Goal: Communication & Community: Answer question/provide support

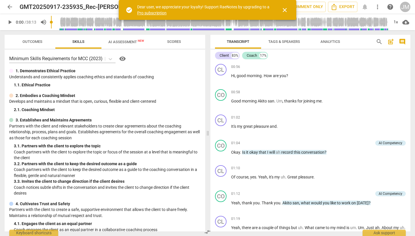
click at [9, 23] on span "play_arrow" at bounding box center [9, 22] width 7 height 7
click at [60, 24] on input "range" at bounding box center [220, 22] width 338 height 18
click at [9, 23] on span "pause" at bounding box center [9, 22] width 7 height 7
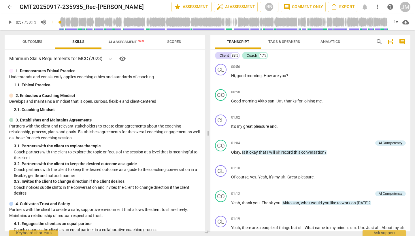
click at [10, 23] on span "play_arrow" at bounding box center [9, 22] width 7 height 7
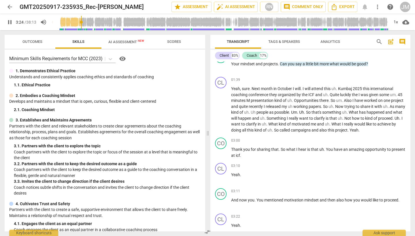
scroll to position [376, 0]
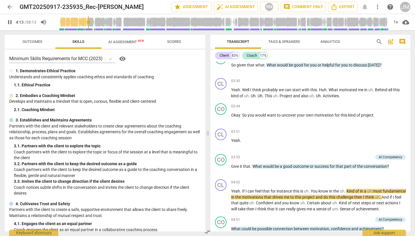
click at [10, 22] on span "pause" at bounding box center [9, 22] width 7 height 7
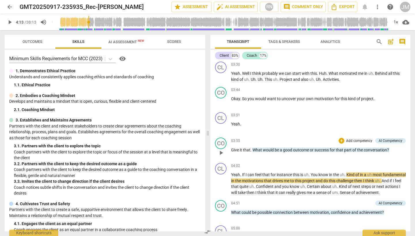
scroll to position [396, 0]
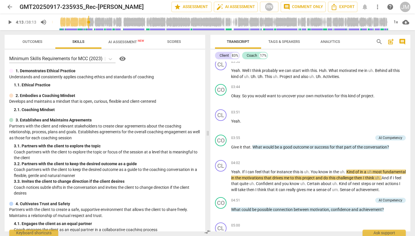
click at [403, 42] on span "comment" at bounding box center [402, 41] width 7 height 7
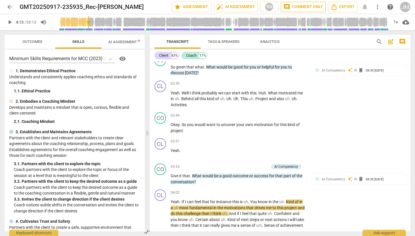
click at [307, 6] on span "comment Comment only" at bounding box center [303, 6] width 40 height 7
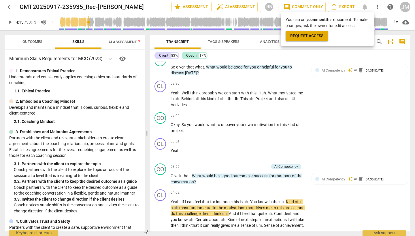
click at [347, 133] on div at bounding box center [207, 118] width 415 height 236
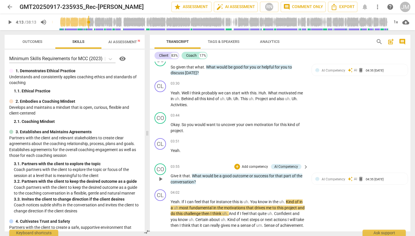
click at [306, 169] on span "keyboard_arrow_right" at bounding box center [305, 167] width 7 height 7
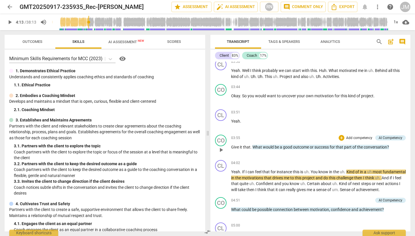
click at [401, 141] on div "03:55 + Add competency AI Competency keyboard_arrow_right Give it that . What w…" at bounding box center [318, 145] width 175 height 21
click at [295, 136] on div "03:55 + Add competency AI Competency keyboard_arrow_right" at bounding box center [318, 138] width 175 height 6
click at [222, 149] on span "play_arrow" at bounding box center [221, 150] width 7 height 7
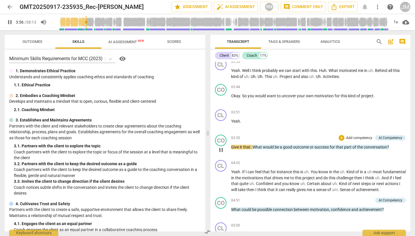
click at [222, 149] on span "pause" at bounding box center [221, 150] width 7 height 7
type input "237"
click at [402, 42] on span "comment" at bounding box center [402, 41] width 7 height 7
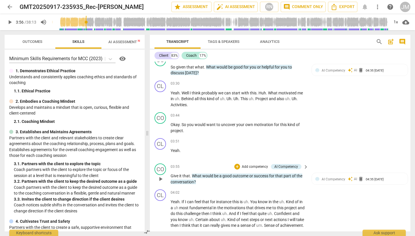
click at [350, 170] on div "CO play_arrow pause 03:55 + Add competency AI Competency keyboard_arrow_right G…" at bounding box center [280, 174] width 261 height 26
click at [352, 186] on div "AI Competency auto_awesome AI delete 04:35 [DATE]" at bounding box center [359, 181] width 89 height 9
click at [352, 186] on div "AI Competency auto_awesome AI delete 04:35 [DATE]" at bounding box center [355, 181] width 89 height 9
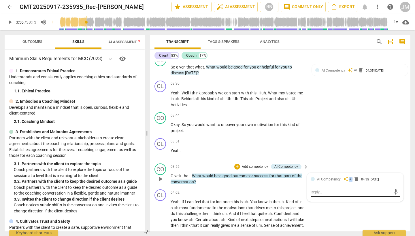
click at [325, 195] on textarea at bounding box center [351, 192] width 80 height 5
type textarea "I"
type textarea "M"
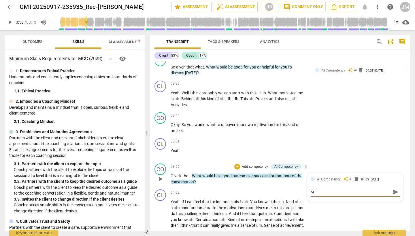
type textarea "Ma"
type textarea "May"
type textarea "Mayb"
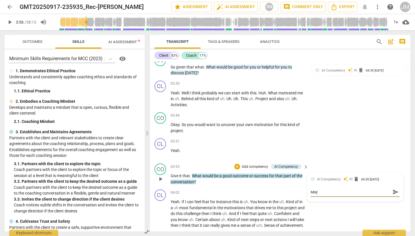
type textarea "Mayb"
type textarea "Maybe"
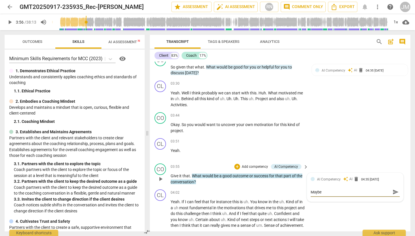
type textarea "Maybe I"
type textarea "Maybe I'"
type textarea "Maybe I'd"
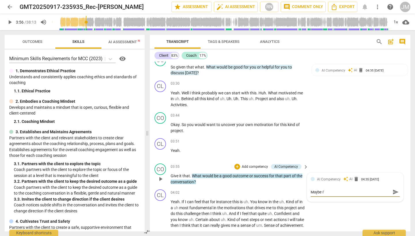
type textarea "Maybe I'd"
type textarea "Maybe I'd f"
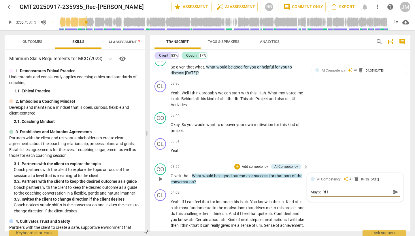
type textarea "Maybe I'd fi"
type textarea "Maybe I'd fir"
type textarea "Maybe I'd firs"
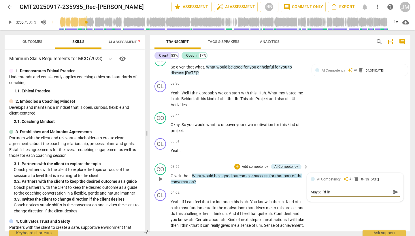
type textarea "Maybe I'd firs"
type textarea "Maybe I'd first"
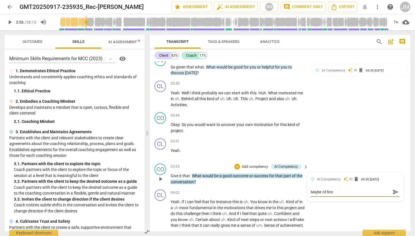
type textarea "Maybe I'd first i"
type textarea "Maybe I'd first in"
type textarea "Maybe I'd first inv"
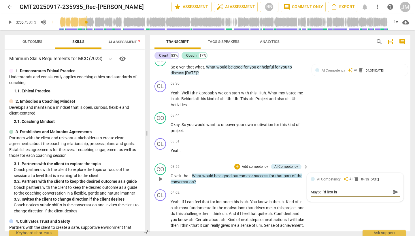
type textarea "Maybe I'd first inv"
type textarea "Maybe I'd first invi"
type textarea "Maybe I'd first invit"
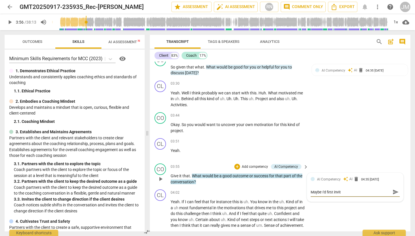
type textarea "Maybe I'd first invite"
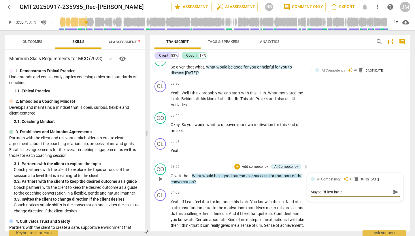
type textarea "Maybe I'd first invite"
type textarea "Maybe I'd first invit"
type textarea "Maybe I'd first invi"
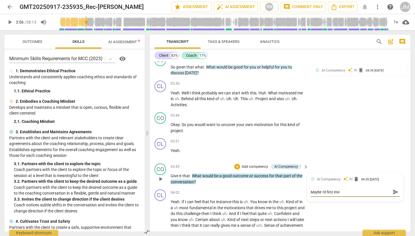
type textarea "Maybe I'd first inv"
type textarea "Maybe I'd first in"
type textarea "Maybe I'd first i"
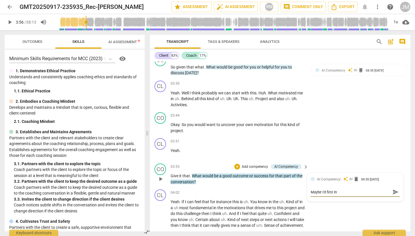
type textarea "Maybe I'd first i"
type textarea "Maybe I'd first"
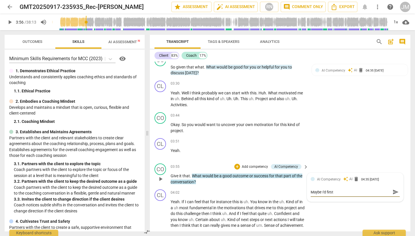
type textarea "Maybe I'd firs"
type textarea "Maybe I'd fir"
type textarea "Maybe I'd fi"
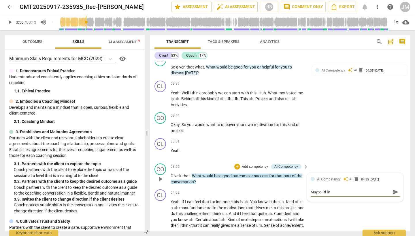
type textarea "Maybe I'd fi"
type textarea "Maybe I'd f"
type textarea "Maybe I'd"
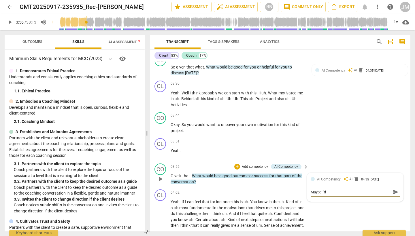
type textarea "Maybe I'd"
type textarea "Maybe I'"
type textarea "Maybe I"
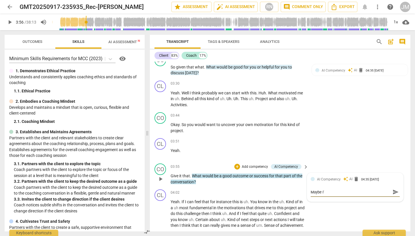
type textarea "Maybe I"
type textarea "Maybe"
type textarea "Maybe y"
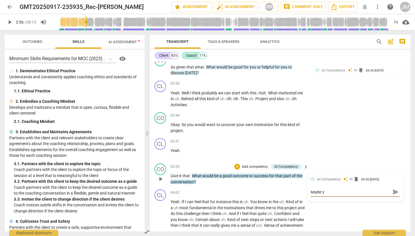
type textarea "Maybe yo"
type textarea "Maybe you"
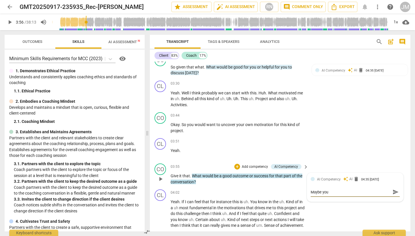
type textarea "Maybe you"
type textarea "Maybe you c"
type textarea "Maybe you co"
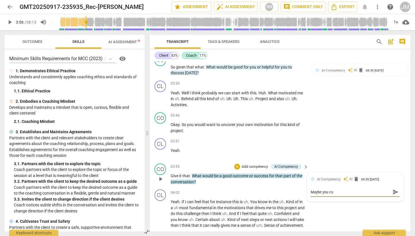
type textarea "Maybe you cou"
type textarea "Maybe you coul"
type textarea "Maybe you could"
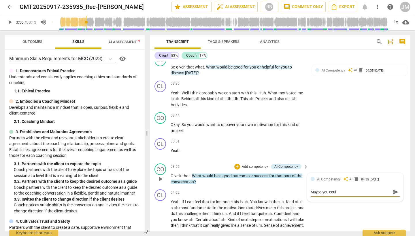
type textarea "Maybe you could"
type textarea "Maybe you could i"
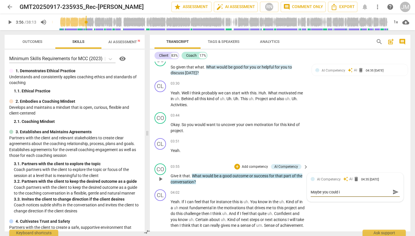
type textarea "Maybe you could in"
type textarea "Maybe you could inv"
type textarea "Maybe you could invi"
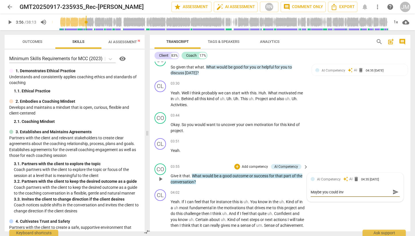
type textarea "Maybe you could invi"
type textarea "Maybe you could invit"
type textarea "Maybe you could invite"
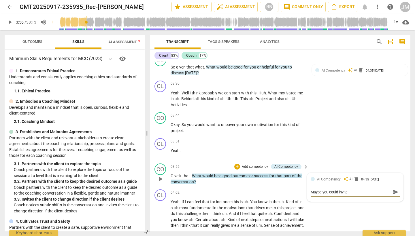
type textarea "Maybe you could invite"
type textarea "Maybe you could invite t"
type textarea "Maybe you could invite [PERSON_NAME]"
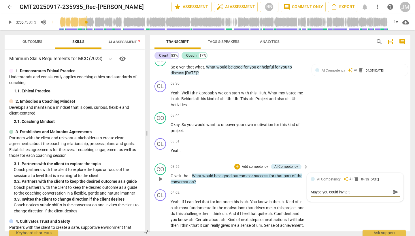
type textarea "Maybe you could invite [PERSON_NAME]"
type textarea "Maybe you could invite the"
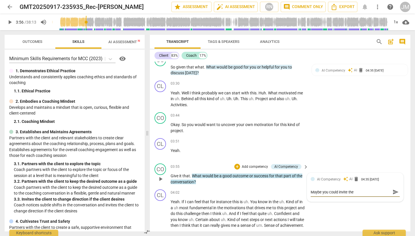
type textarea "Maybe you could invite the"
type textarea "Maybe you could invite [PERSON_NAME]"
type textarea "Maybe you could invite t"
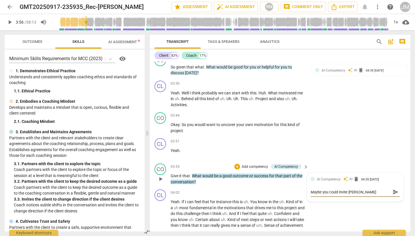
type textarea "Maybe you could invite t"
type textarea "Maybe you could invite"
type textarea "Maybe you could invite j"
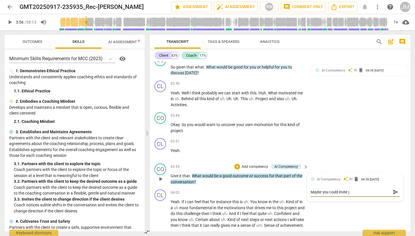
type textarea "Maybe you could invite"
type textarea "Maybe you could invite h"
type textarea "Maybe you could invite hi"
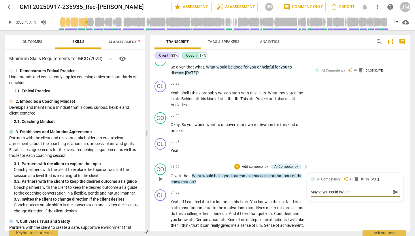
type textarea "Maybe you could invite hi"
type textarea "Maybe you could invite him"
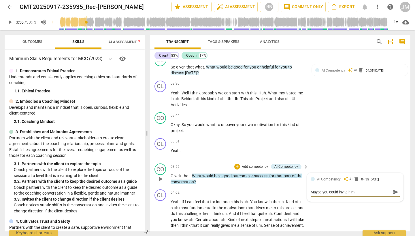
type textarea "Maybe you could invite him t"
type textarea "Maybe you could invite him to"
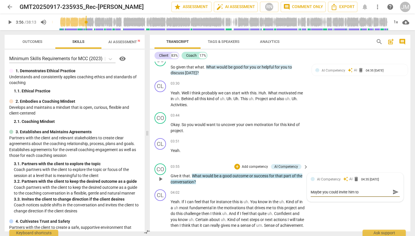
type textarea "Maybe you could invite him to"
type textarea "Maybe you could invite him to e"
type textarea "Maybe you could invite him to ex"
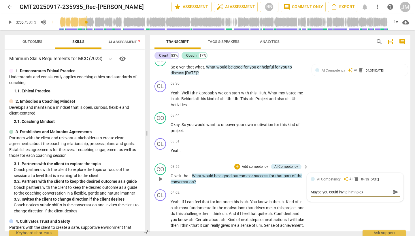
type textarea "Maybe you could invite him to exp"
type textarea "Maybe you could invite him to expl"
type textarea "Maybe you could invite him to explo"
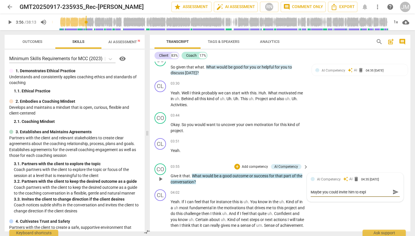
type textarea "Maybe you could invite him to explo"
type textarea "Maybe you could invite him to explor"
type textarea "Maybe you could invite him to explore"
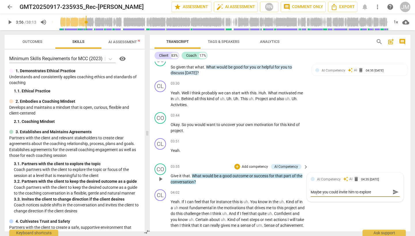
type textarea "Maybe you could invite him to explore"
type textarea "Maybe you could invite him to explore t"
type textarea "Maybe you could invite him to explore th"
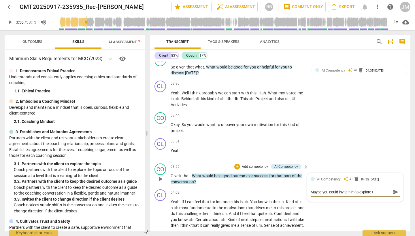
type textarea "Maybe you could invite him to explore th"
type textarea "Maybe you could invite him to explore the"
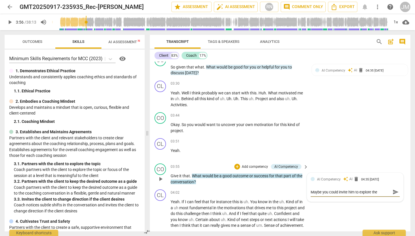
type textarea "Maybe you could invite him to explore the i"
type textarea "Maybe you could invite him to explore the im"
type textarea "Maybe you could invite him to explore the imp"
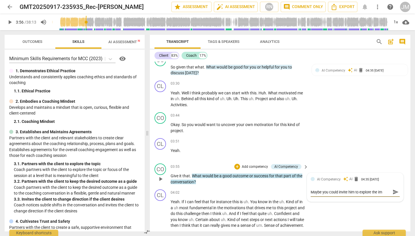
type textarea "Maybe you could invite him to explore the imp"
type textarea "Maybe you could invite him to explore the impo"
type textarea "Maybe you could invite him to explore the impor"
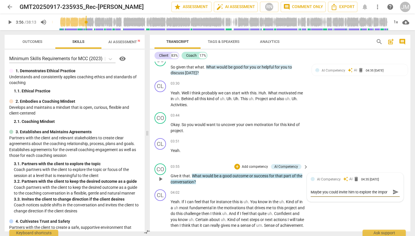
type textarea "Maybe you could invite him to explore the import"
type textarea "Maybe you could invite him to explore the importa"
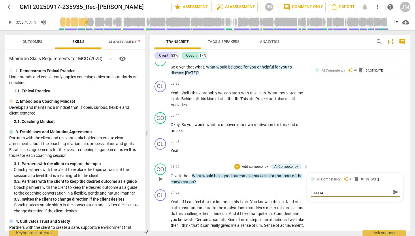
type textarea "Maybe you could invite him to explore the importan"
type textarea "Maybe you could invite him to explore the importanc"
type textarea "Maybe you could invite him to explore the importance"
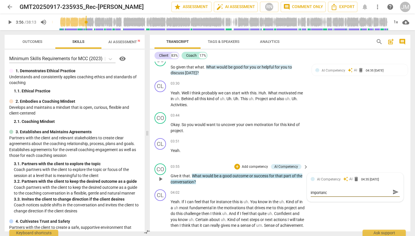
type textarea "Maybe you could invite him to explore the importance"
type textarea "Maybe you could invite him to explore the importance o"
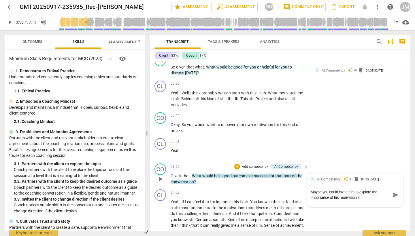
click at [366, 199] on textarea "Maybe you could invite him to explore the importance of his motivation a" at bounding box center [351, 195] width 80 height 11
click at [373, 205] on textarea "Maybe you could invite him to explore the importance of his motivation at this …" at bounding box center [351, 201] width 80 height 22
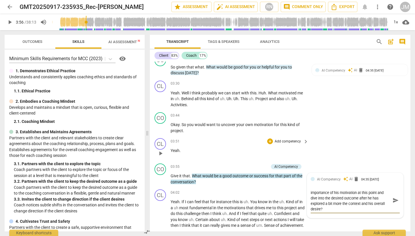
click at [371, 142] on div "CL play_arrow pause 03:51 + Add competency keyboard_arrow_right Yeah ." at bounding box center [280, 148] width 261 height 25
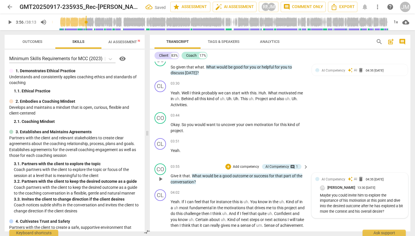
scroll to position [406, 0]
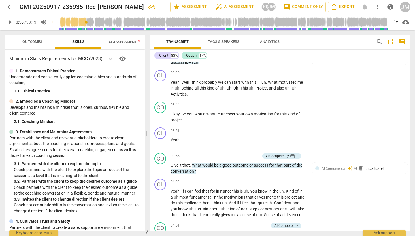
click at [10, 23] on span "play_arrow" at bounding box center [9, 22] width 7 height 7
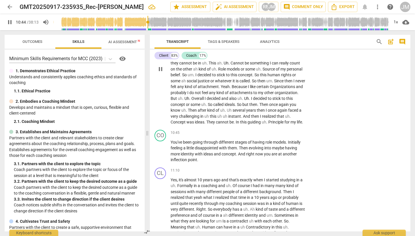
scroll to position [934, 0]
click at [10, 23] on span "pause" at bounding box center [9, 22] width 7 height 7
click at [10, 23] on span "play_arrow" at bounding box center [9, 22] width 7 height 7
click at [10, 23] on span "pause" at bounding box center [9, 22] width 7 height 7
click at [309, 139] on div "CO play_arrow pause 10:45 + Add competency keyboard_arrow_right You've been goi…" at bounding box center [280, 146] width 261 height 38
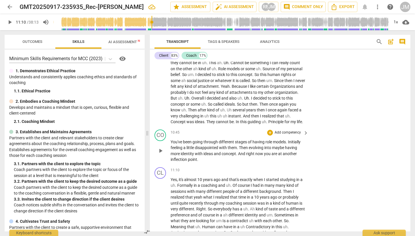
click at [305, 137] on span "keyboard_arrow_right" at bounding box center [305, 133] width 7 height 7
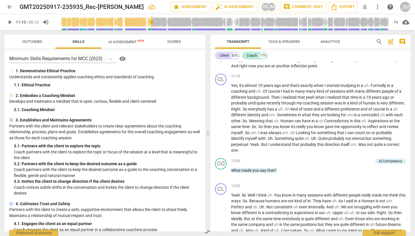
scroll to position [771, 0]
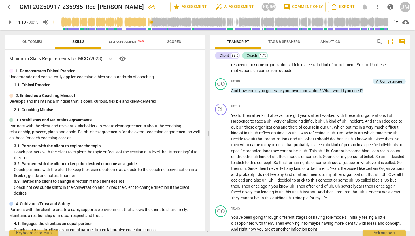
click at [403, 41] on span "comment" at bounding box center [402, 41] width 7 height 7
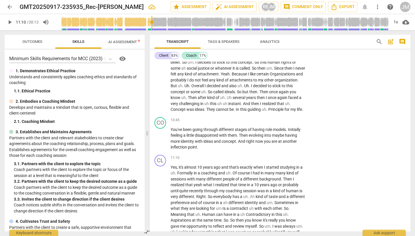
scroll to position [947, 0]
click at [340, 127] on div "CO play_arrow pause 10:45 + Add competency keyboard_arrow_right You've been goi…" at bounding box center [280, 134] width 261 height 38
click at [331, 127] on div "CO play_arrow pause 10:45 + Add competency keyboard_arrow_right You've been goi…" at bounding box center [280, 134] width 261 height 38
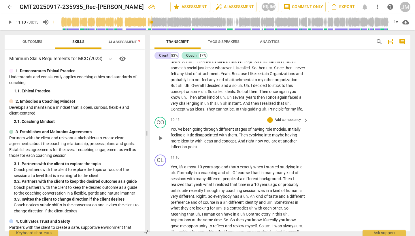
click at [306, 124] on span "keyboard_arrow_right" at bounding box center [305, 120] width 7 height 7
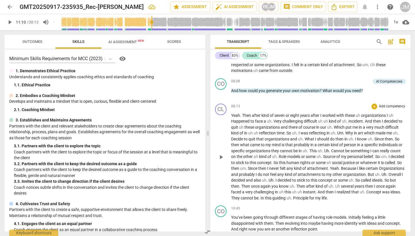
scroll to position [0, 0]
click at [402, 41] on span "comment" at bounding box center [402, 41] width 7 height 7
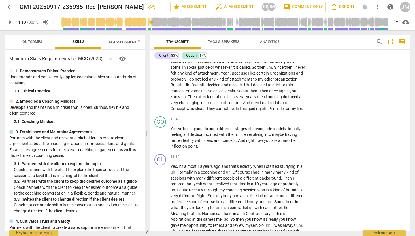
scroll to position [950, 0]
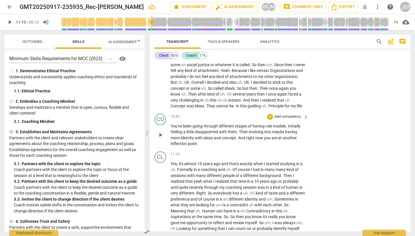
click at [305, 138] on div "You've been going through different stages of having role models . Initially fe…" at bounding box center [240, 135] width 138 height 24
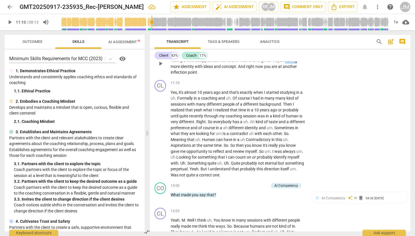
scroll to position [1022, 0]
click at [11, 23] on span "play_arrow" at bounding box center [9, 22] width 7 height 7
click at [11, 22] on span "pause" at bounding box center [9, 22] width 7 height 7
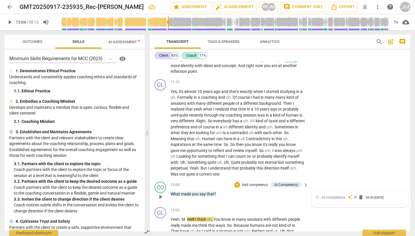
click at [339, 200] on span "AI Competency" at bounding box center [334, 198] width 24 height 4
click at [325, 213] on textarea at bounding box center [351, 210] width 80 height 5
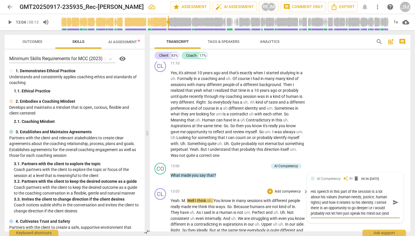
scroll to position [5, 0]
click at [338, 216] on textarea "His speech in this part of the session is a lot about his values (human needs, …" at bounding box center [351, 202] width 80 height 27
click at [377, 217] on textarea "His speech in this part of the session is a lot about his values (human needs, …" at bounding box center [351, 205] width 80 height 33
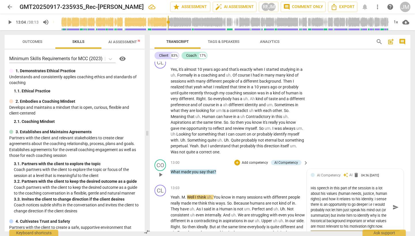
scroll to position [1045, 0]
click at [355, 119] on div "CL play_arrow pause 11:10 + Add competency keyboard_arrow_right Yes , it's almo…" at bounding box center [280, 105] width 261 height 103
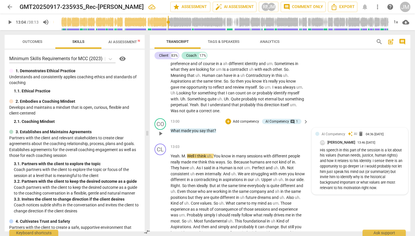
scroll to position [1088, 0]
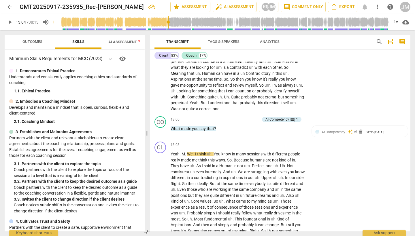
click at [9, 22] on span "play_arrow" at bounding box center [9, 22] width 7 height 7
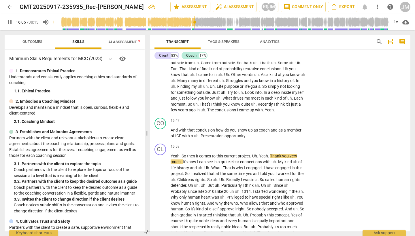
click at [9, 23] on span "pause" at bounding box center [9, 22] width 7 height 7
click at [293, 124] on p "Add competency" at bounding box center [287, 120] width 27 height 5
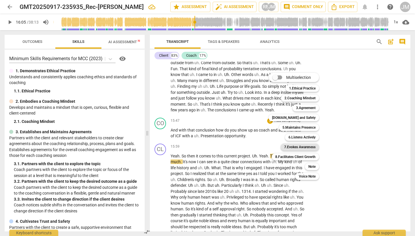
click at [304, 148] on b "7.Evokes Awareness" at bounding box center [299, 147] width 31 height 7
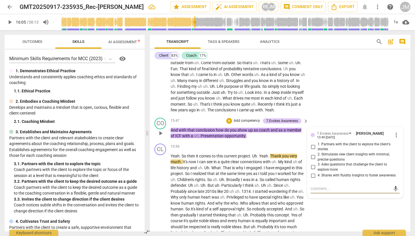
click at [313, 161] on input "2. Stimulates new client insights with minimal, precise questions" at bounding box center [312, 157] width 9 height 7
click at [353, 99] on div "CL play_arrow pause 13:03 + Add competency keyboard_arrow_right Yeah . M . Well…" at bounding box center [280, 40] width 261 height 150
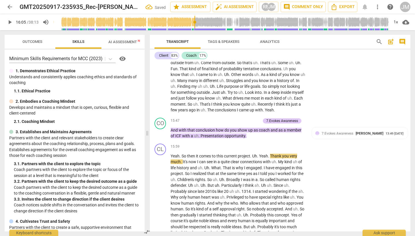
click at [10, 22] on span "play_arrow" at bounding box center [9, 22] width 7 height 7
